Goal: Task Accomplishment & Management: Manage account settings

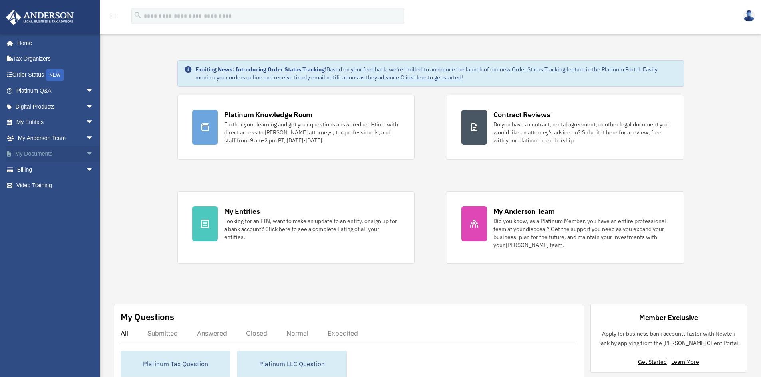
click at [86, 155] on span "arrow_drop_down" at bounding box center [94, 154] width 16 height 16
click at [34, 170] on link "Box" at bounding box center [58, 170] width 95 height 16
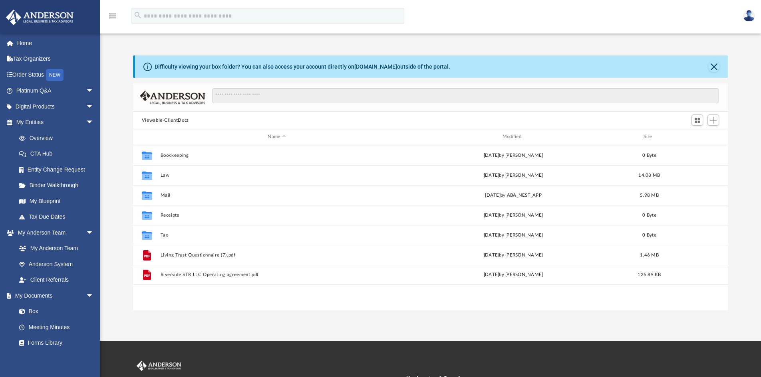
scroll to position [176, 589]
click at [718, 121] on button "Add" at bounding box center [713, 120] width 12 height 11
click at [702, 135] on li "Upload" at bounding box center [702, 136] width 26 height 8
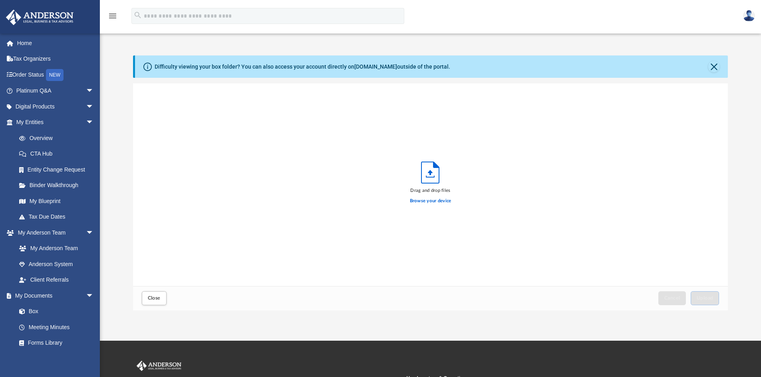
scroll to position [196, 589]
click at [416, 203] on label "Browse your device" at bounding box center [431, 201] width 42 height 7
click at [0, 0] on input "Browse your device" at bounding box center [0, 0] width 0 height 0
click at [702, 297] on span "Upload" at bounding box center [704, 298] width 17 height 5
click at [713, 66] on button "Close" at bounding box center [713, 66] width 11 height 11
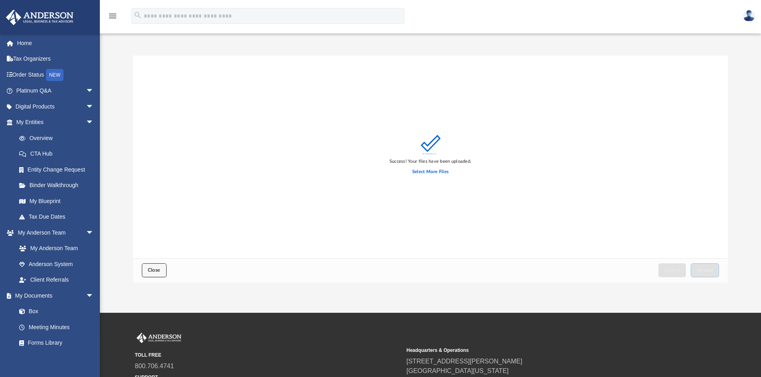
click at [159, 272] on span "Close" at bounding box center [154, 270] width 13 height 5
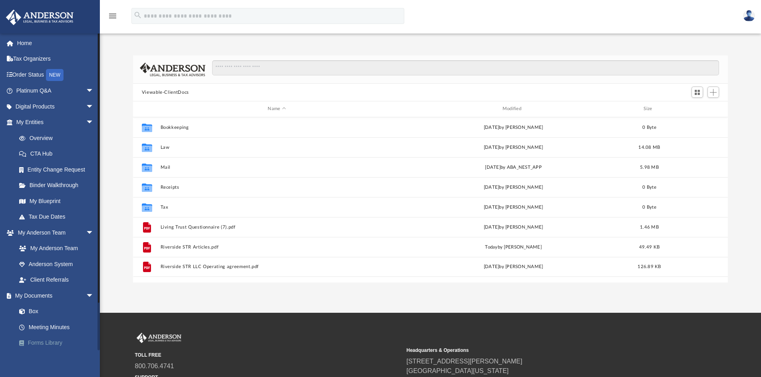
click at [44, 343] on link "Forms Library" at bounding box center [58, 343] width 95 height 16
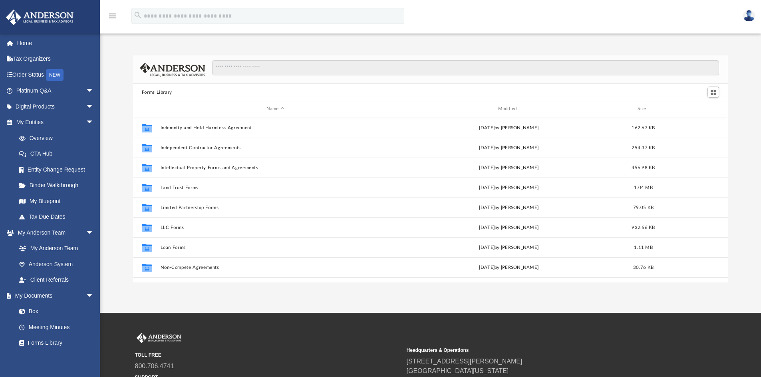
scroll to position [279, 0]
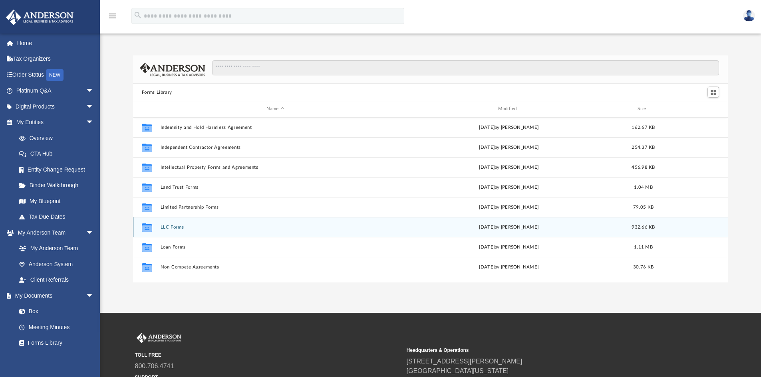
click at [171, 227] on button "LLC Forms" at bounding box center [275, 227] width 230 height 5
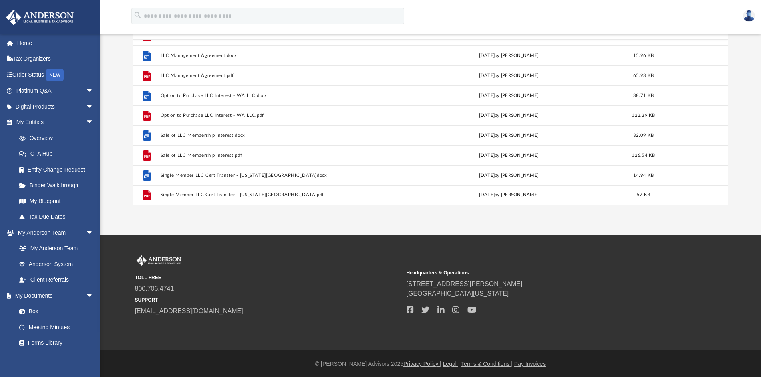
scroll to position [79, 0]
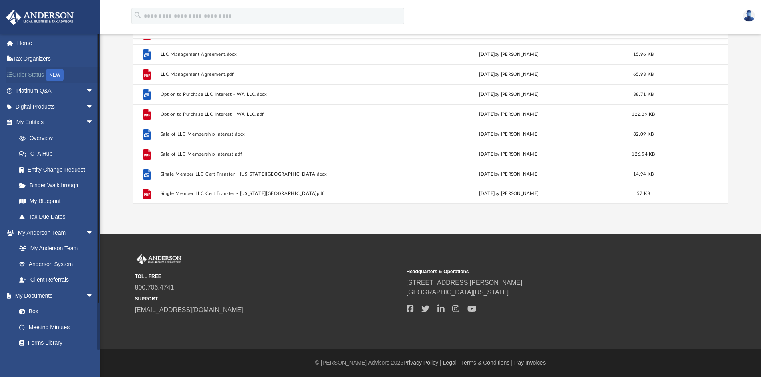
click at [21, 75] on link "Order Status NEW" at bounding box center [56, 75] width 100 height 16
